Goal: Task Accomplishment & Management: Use online tool/utility

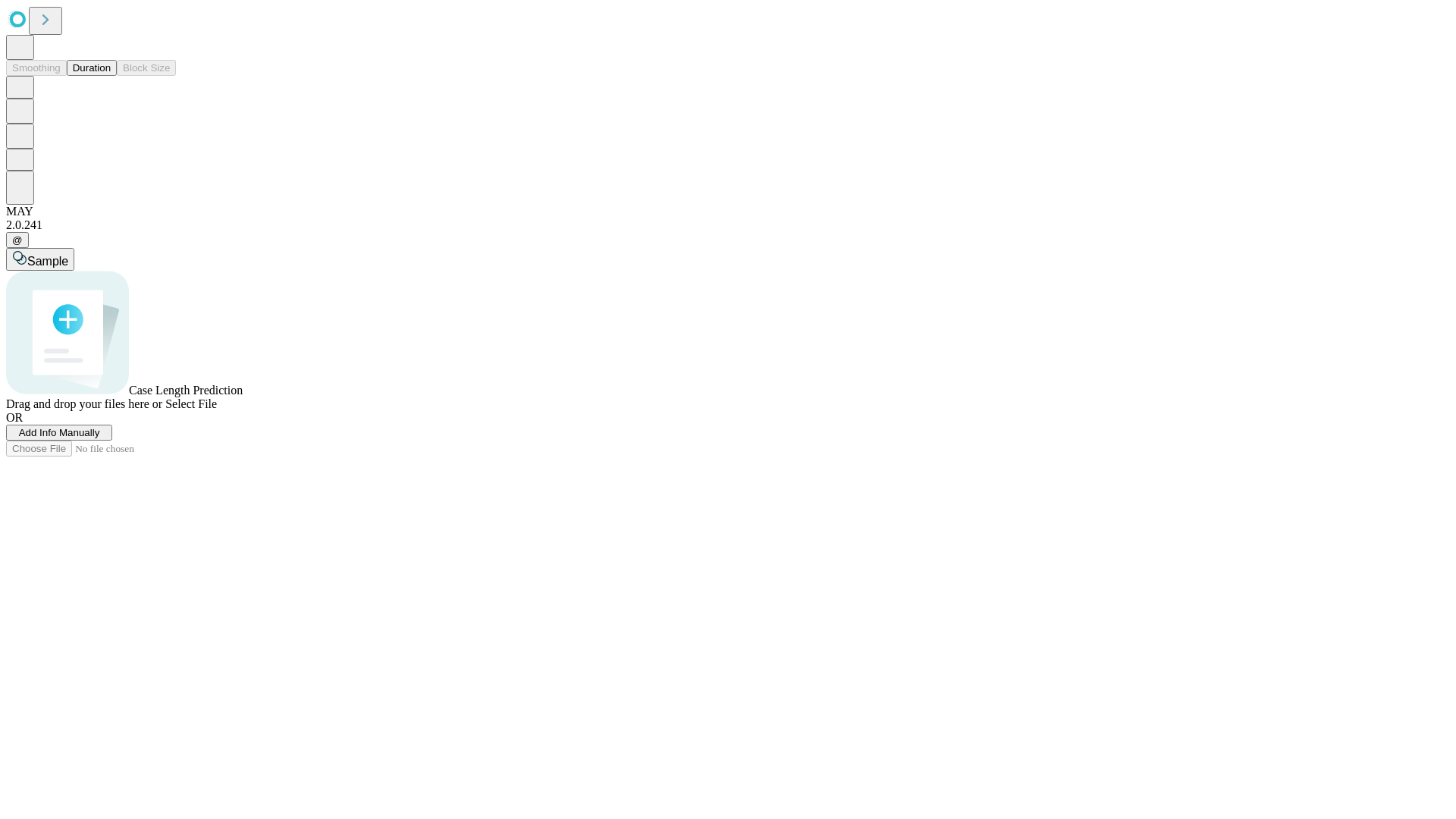
click at [100, 438] on span "Add Info Manually" at bounding box center [59, 433] width 81 height 11
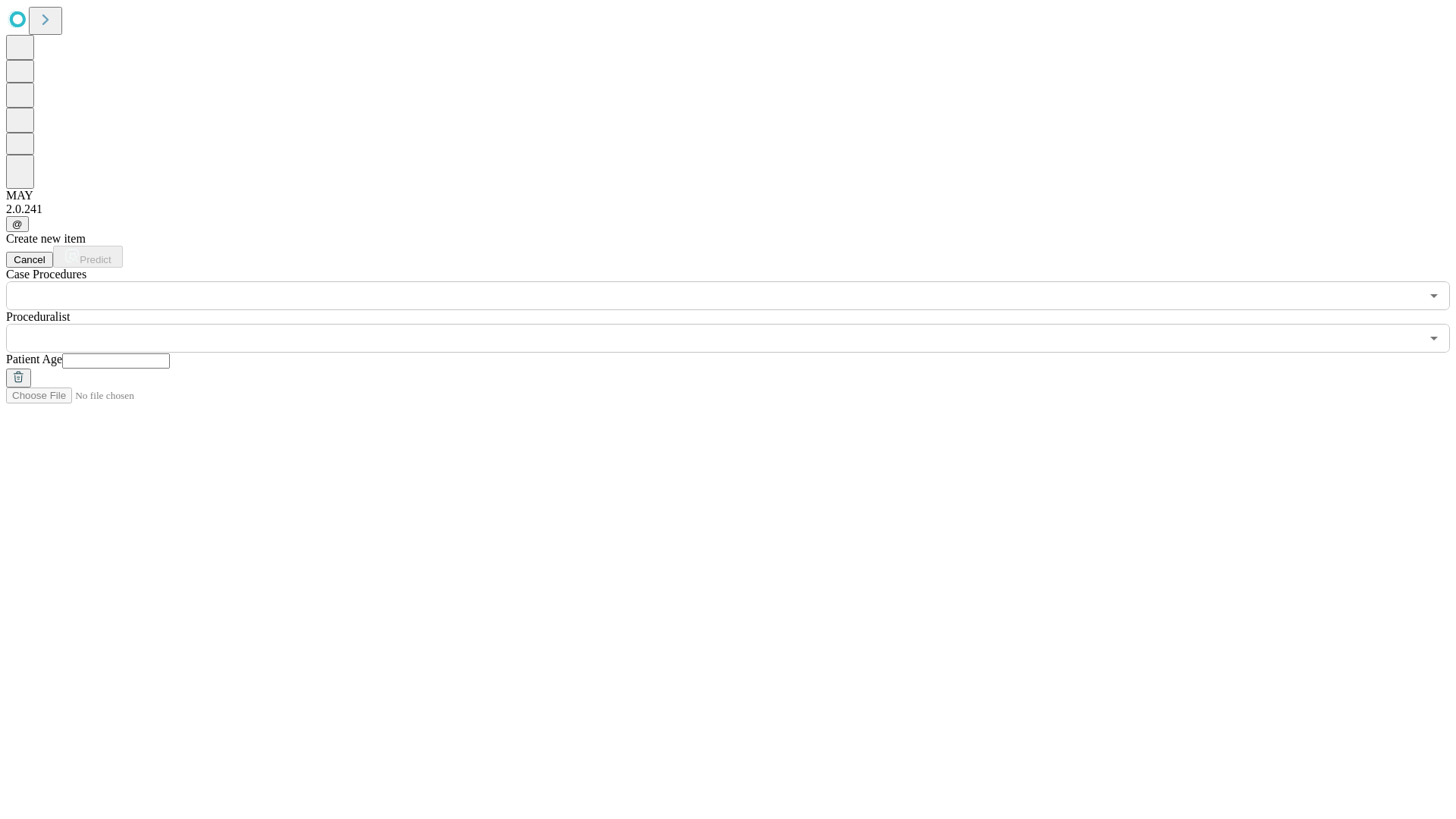
click at [170, 354] on input "text" at bounding box center [116, 361] width 108 height 15
type input "**"
click at [739, 324] on input "text" at bounding box center [713, 338] width 1414 height 29
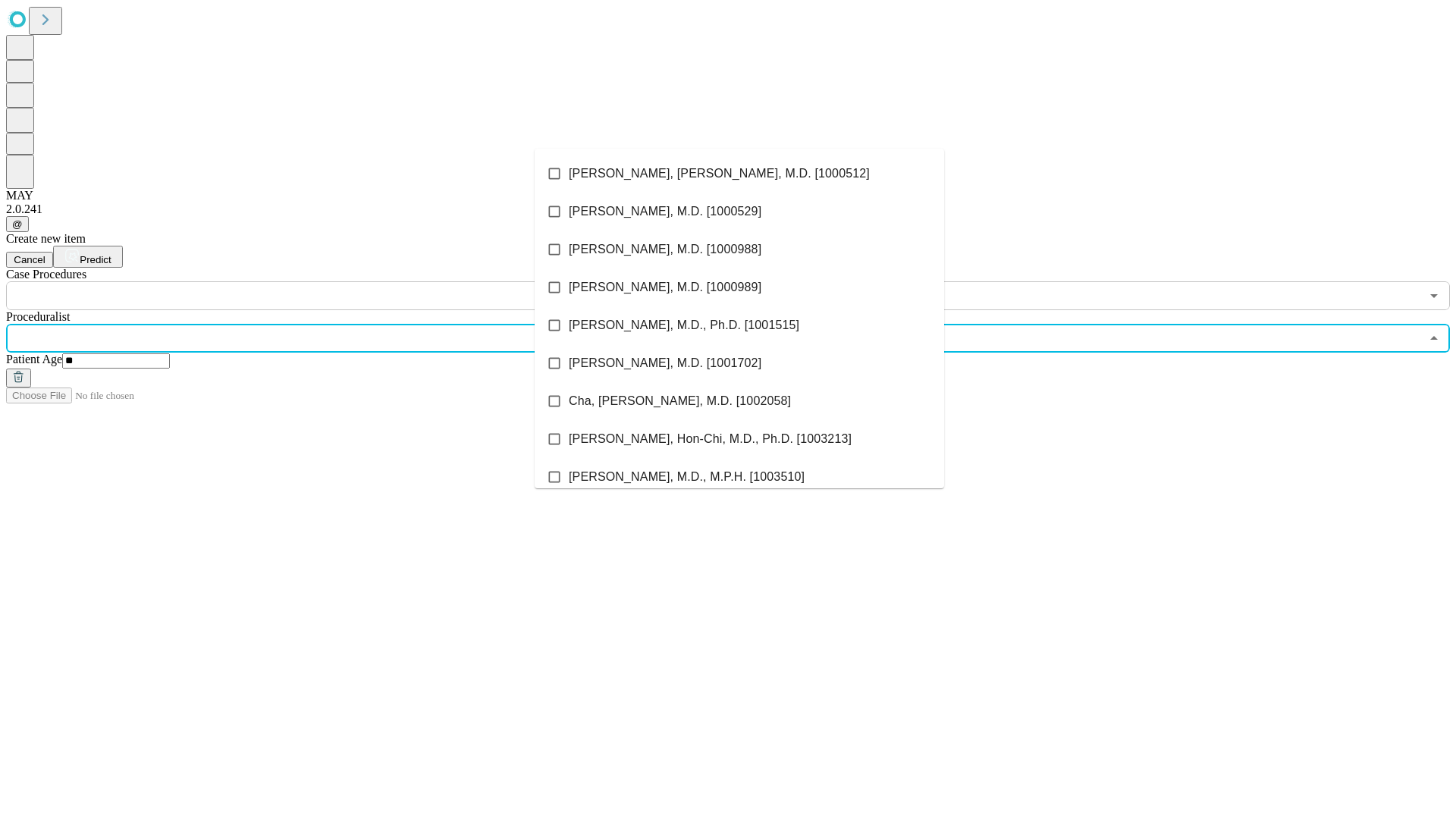
click at [740, 174] on li "[PERSON_NAME], [PERSON_NAME], M.D. [1000512]" at bounding box center [739, 174] width 410 height 38
click at [319, 281] on input "text" at bounding box center [713, 295] width 1414 height 29
